Goal: Transaction & Acquisition: Purchase product/service

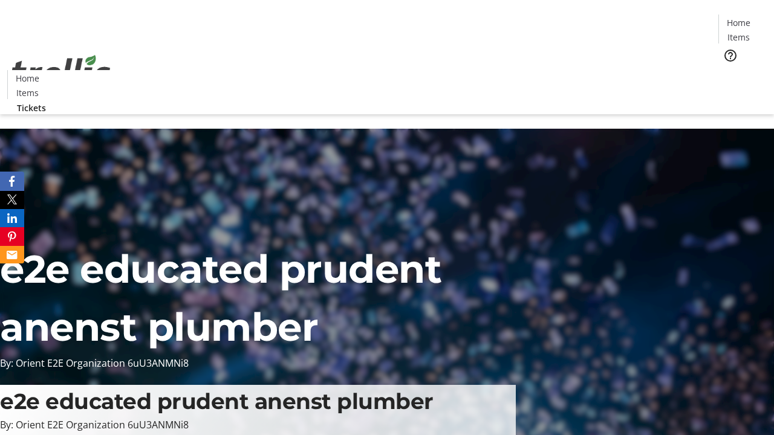
click at [728, 70] on span "Tickets" at bounding box center [742, 76] width 29 height 13
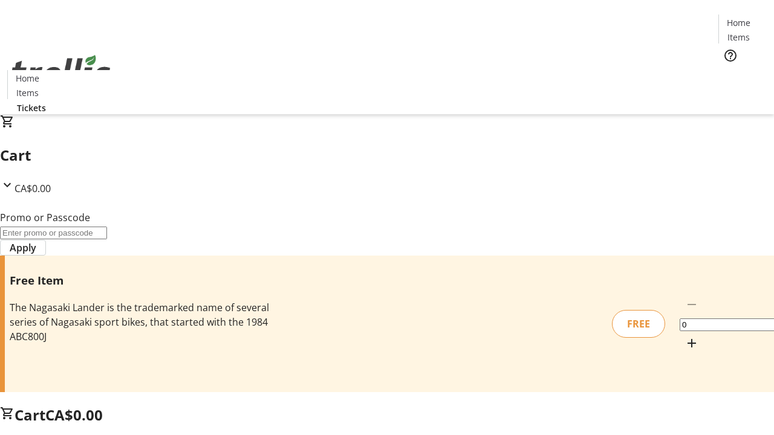
click at [684, 336] on mat-icon "Increment by one" at bounding box center [691, 343] width 15 height 15
type input "1"
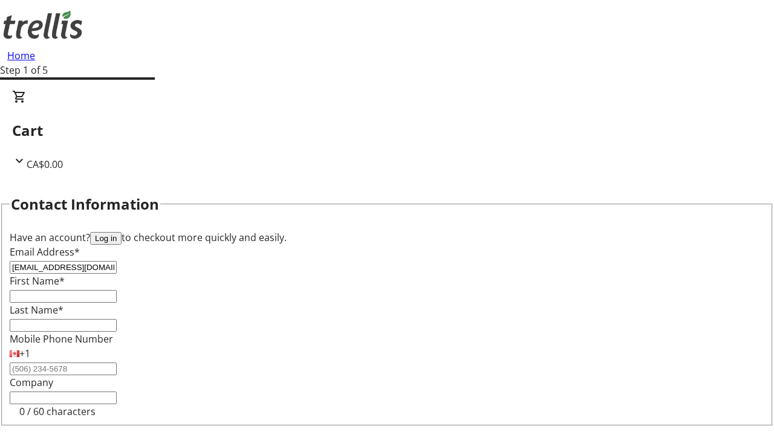
type input "[EMAIL_ADDRESS][DOMAIN_NAME]"
type input "Heber"
type input "[PERSON_NAME]"
